Goal: Transaction & Acquisition: Purchase product/service

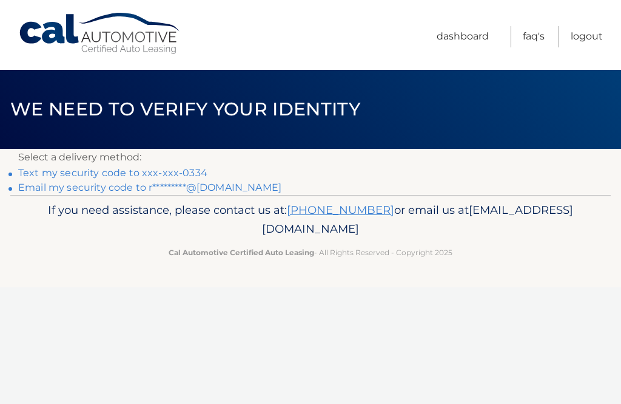
click at [98, 164] on p "Select a delivery method:" at bounding box center [310, 157] width 585 height 17
click at [75, 169] on link "Text my security code to xxx-xxx-0334" at bounding box center [112, 173] width 189 height 12
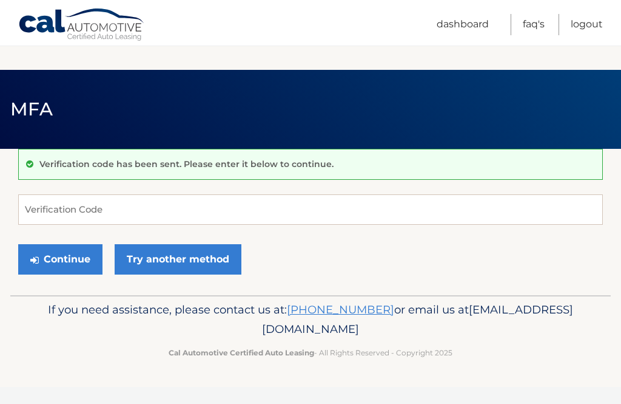
scroll to position [131, 0]
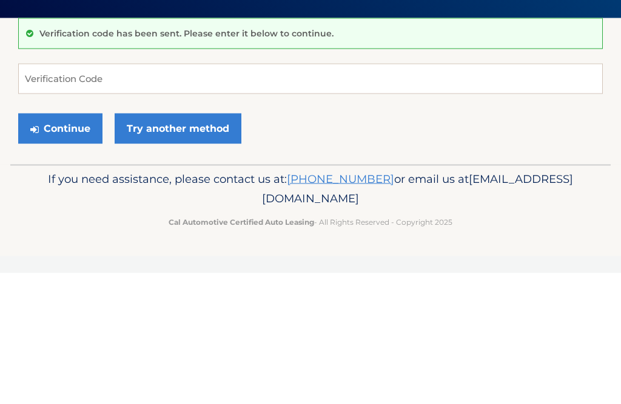
click at [259, 194] on input "Verification Code" at bounding box center [310, 209] width 585 height 30
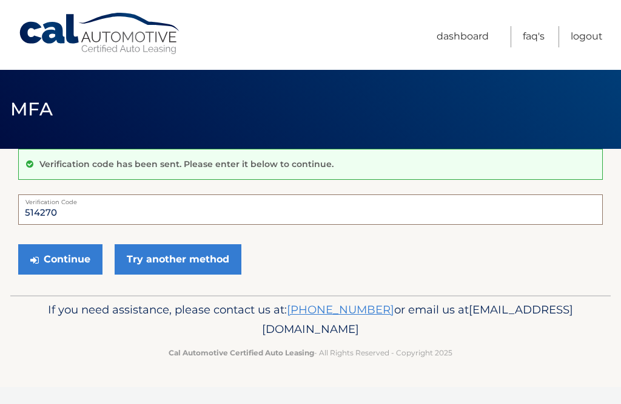
type input "514270"
click at [69, 252] on button "Continue" at bounding box center [60, 259] width 84 height 30
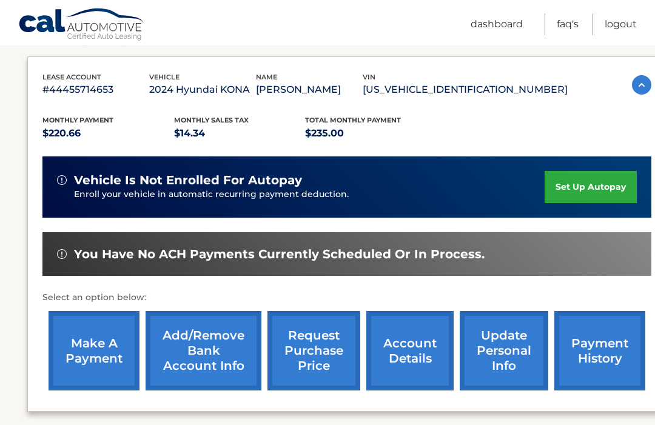
scroll to position [196, 0]
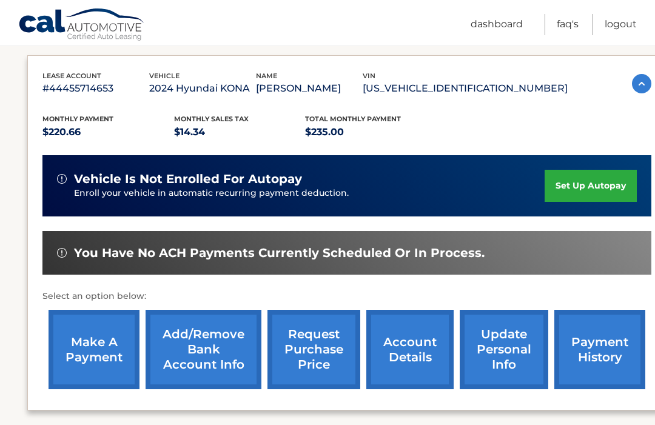
click at [96, 335] on link "make a payment" at bounding box center [94, 350] width 91 height 80
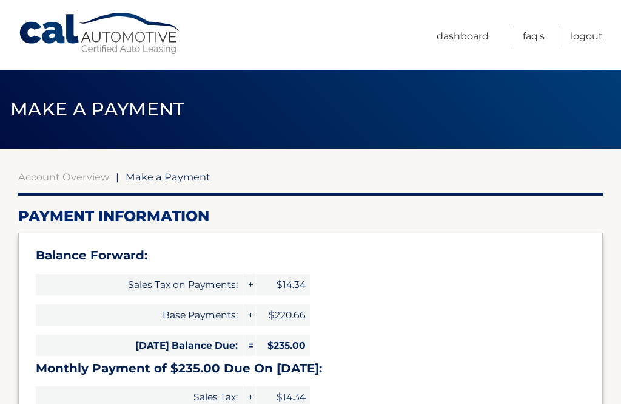
select select "M2E4ZjQzZGUtOGIzNy00Yjc3LWFkOTktZDQzN2UwYTA0Mzc2"
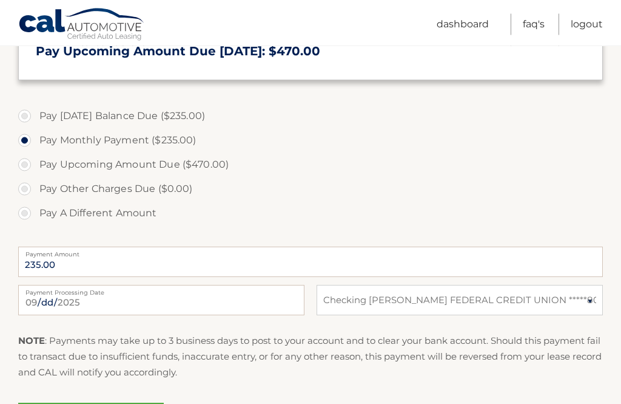
scroll to position [399, 0]
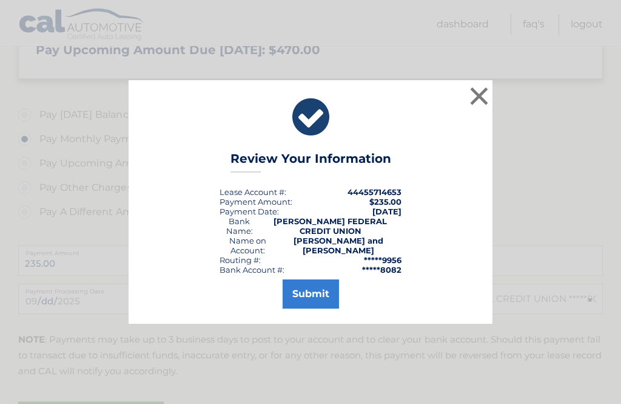
click at [317, 307] on button "Submit" at bounding box center [311, 293] width 56 height 29
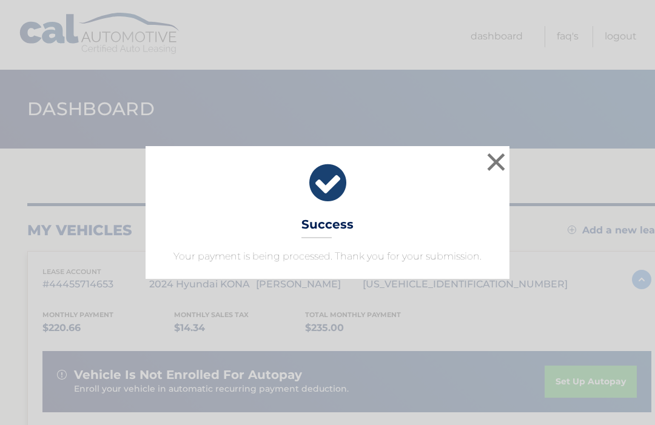
click at [496, 160] on button "×" at bounding box center [496, 162] width 24 height 24
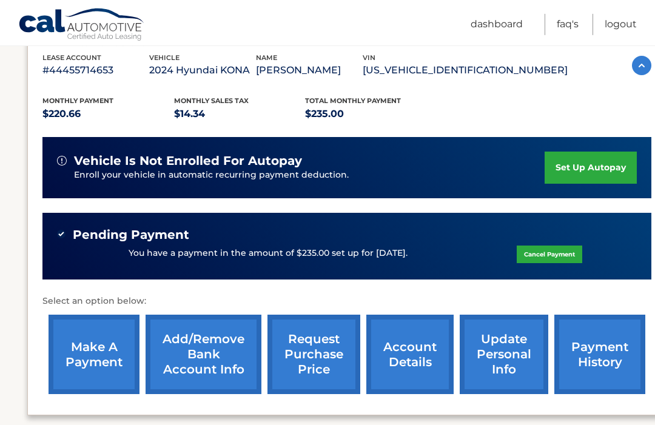
scroll to position [215, 0]
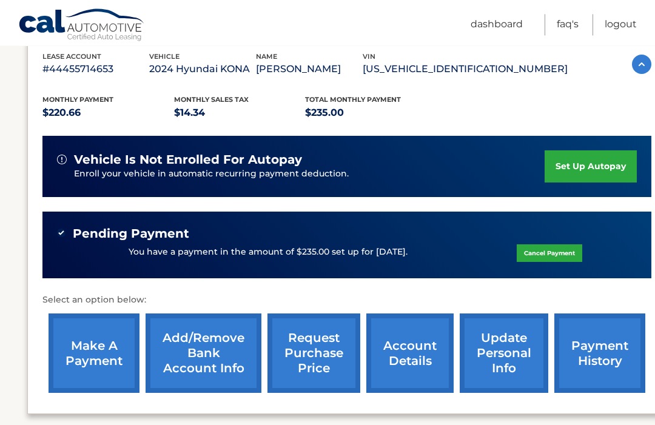
click at [402, 347] on link "account details" at bounding box center [410, 354] width 87 height 80
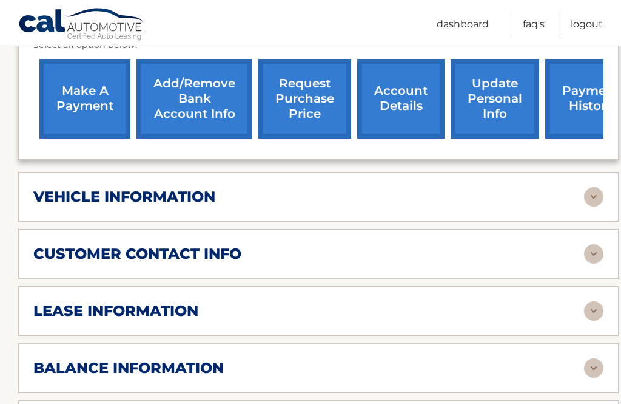
click at [592, 302] on img at bounding box center [593, 311] width 19 height 19
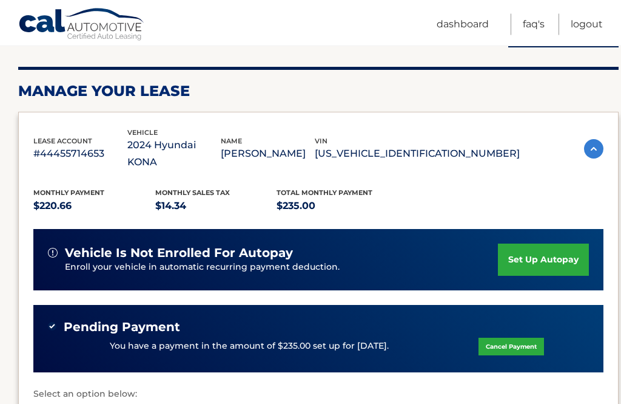
scroll to position [157, 0]
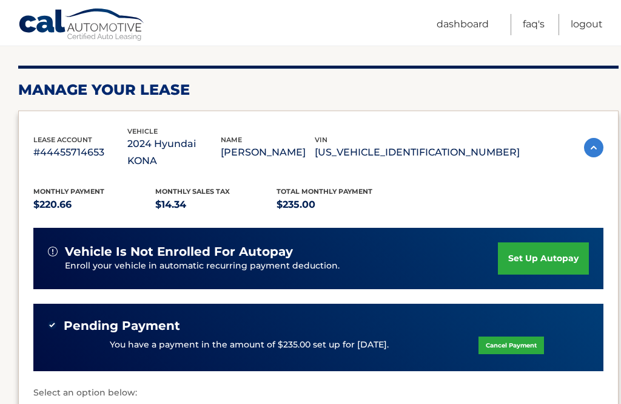
click at [587, 21] on link "Logout" at bounding box center [587, 24] width 32 height 21
